Goal: Complete application form

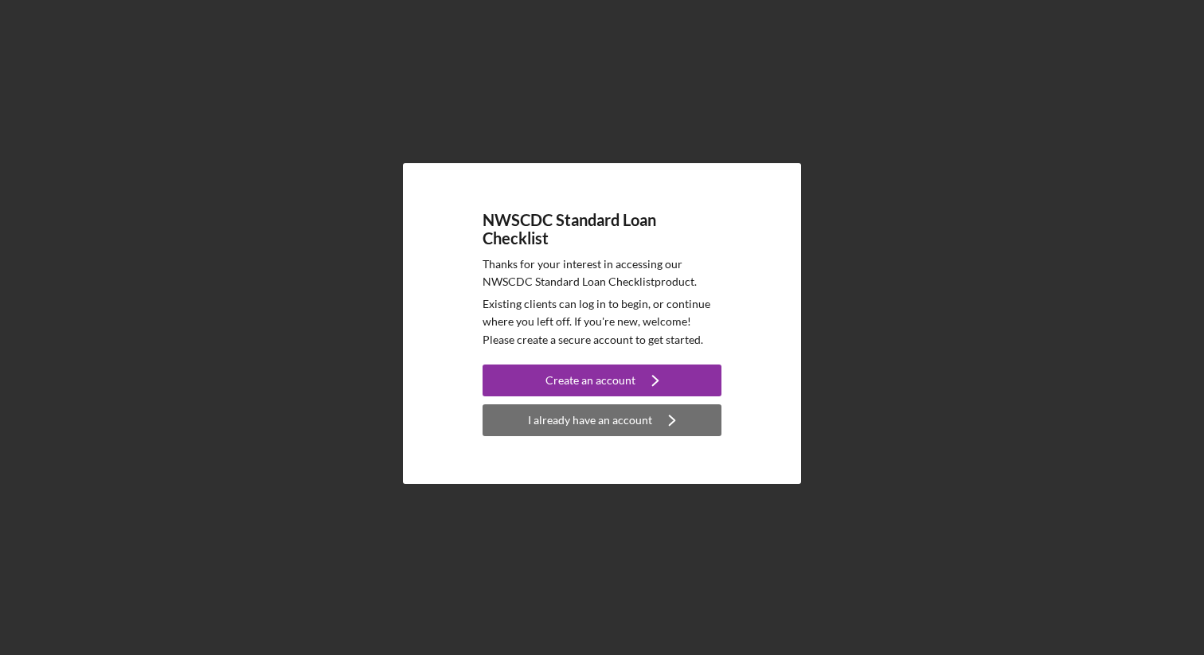
click at [592, 420] on div "I already have an account" at bounding box center [590, 420] width 124 height 32
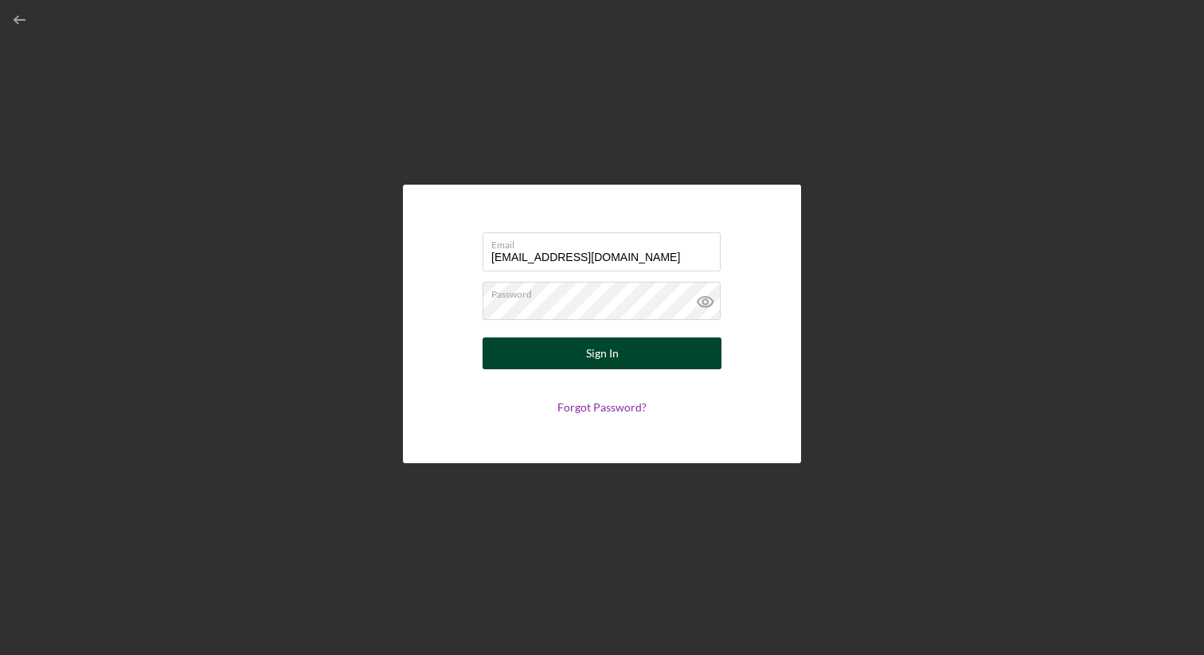
click at [609, 356] on div "Sign In" at bounding box center [602, 354] width 33 height 32
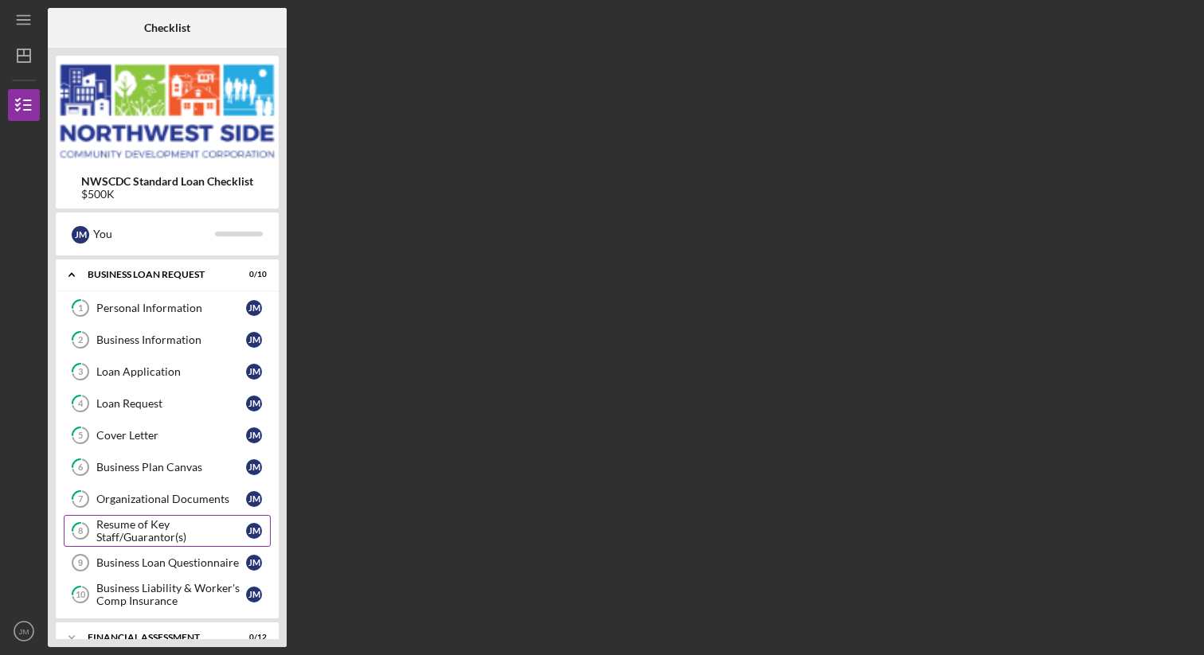
click at [158, 528] on div "Resume of Key Staff/Guarantor(s)" at bounding box center [171, 530] width 150 height 25
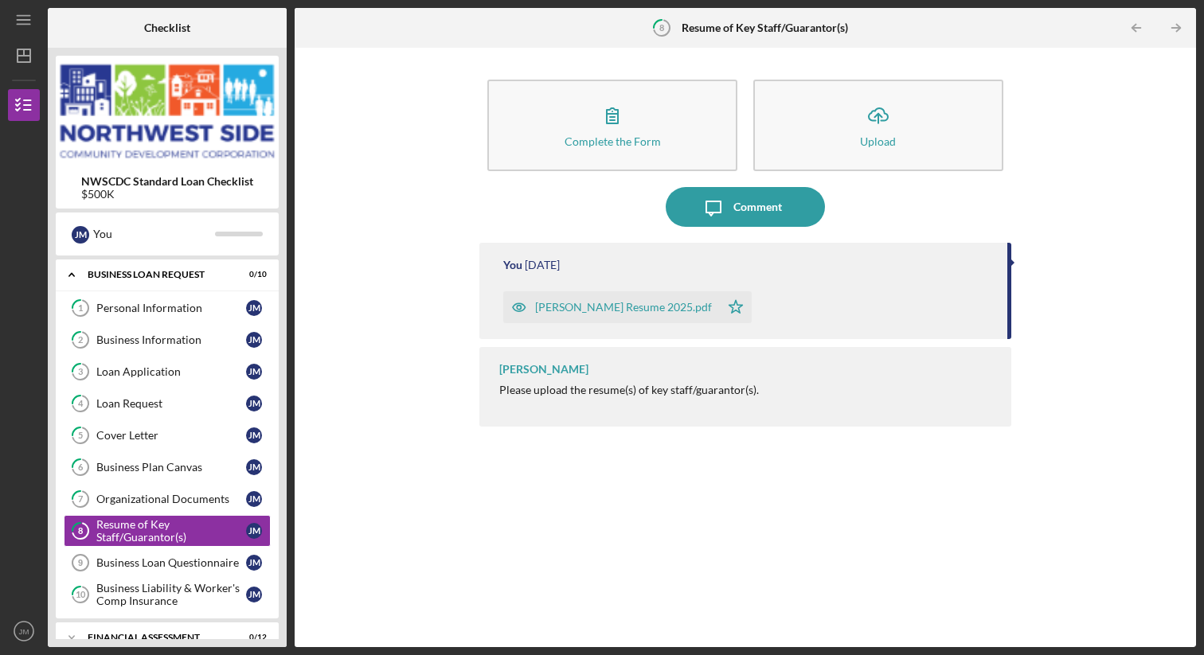
click at [678, 309] on div "[PERSON_NAME] Resume 2025.pdf" at bounding box center [623, 307] width 177 height 13
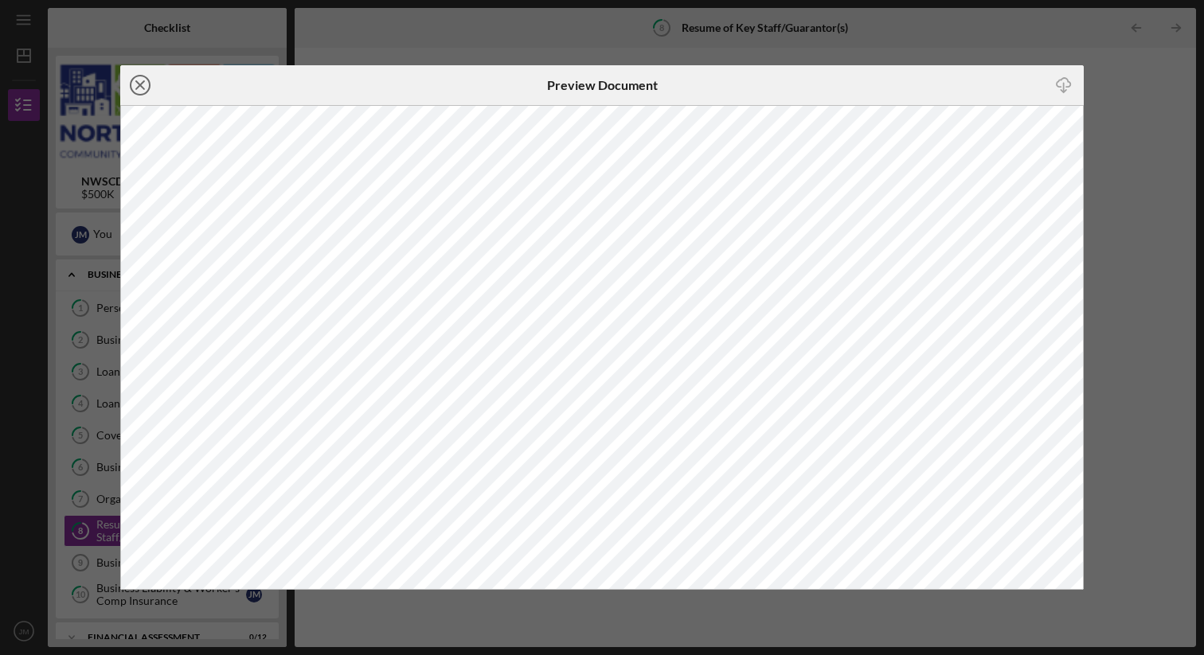
click at [143, 87] on icon "Icon/Close" at bounding box center [140, 85] width 40 height 40
